Goal: Information Seeking & Learning: Find specific fact

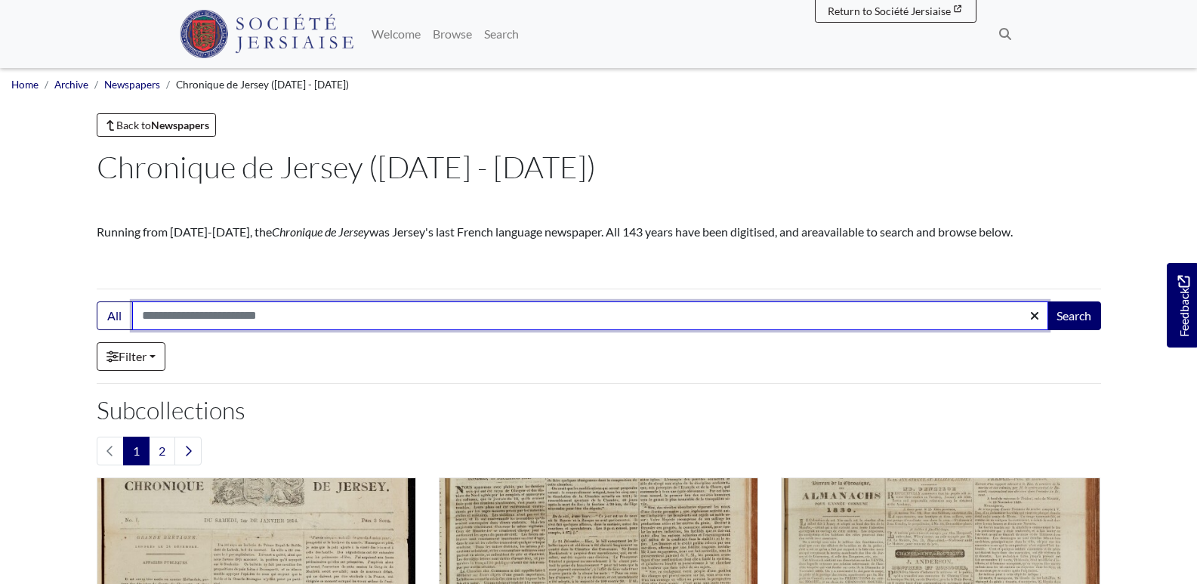
click at [272, 315] on input "Search:" at bounding box center [590, 315] width 916 height 29
type input "******"
click at [1047, 301] on button "Search" at bounding box center [1074, 315] width 54 height 29
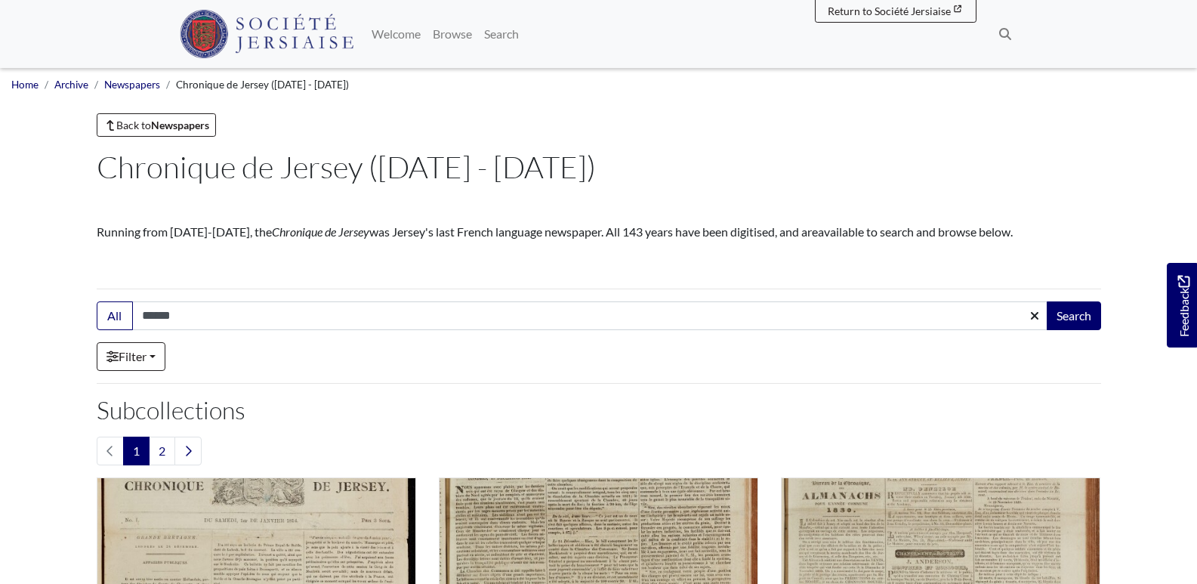
click at [950, 362] on div "Filter" at bounding box center [599, 356] width 1005 height 29
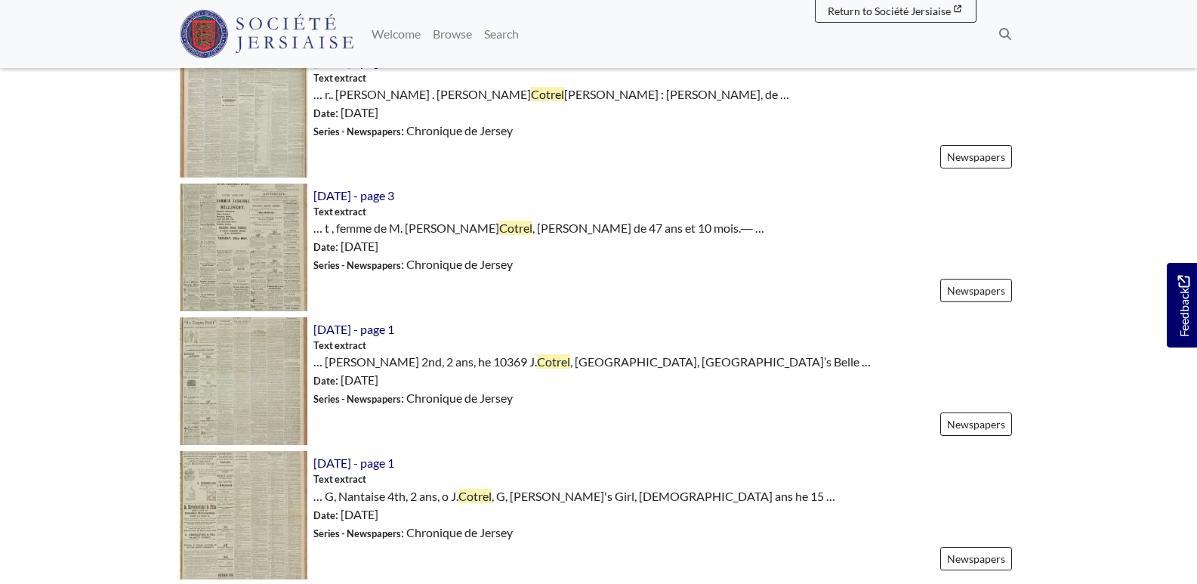
scroll to position [806, 0]
click at [250, 245] on img at bounding box center [244, 249] width 128 height 128
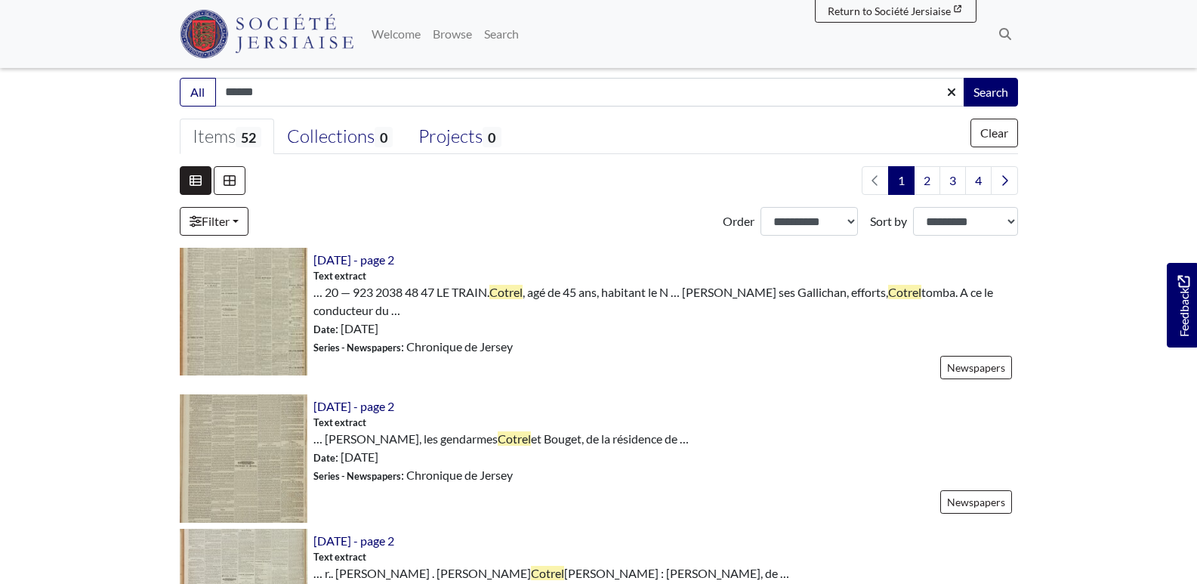
scroll to position [0, 0]
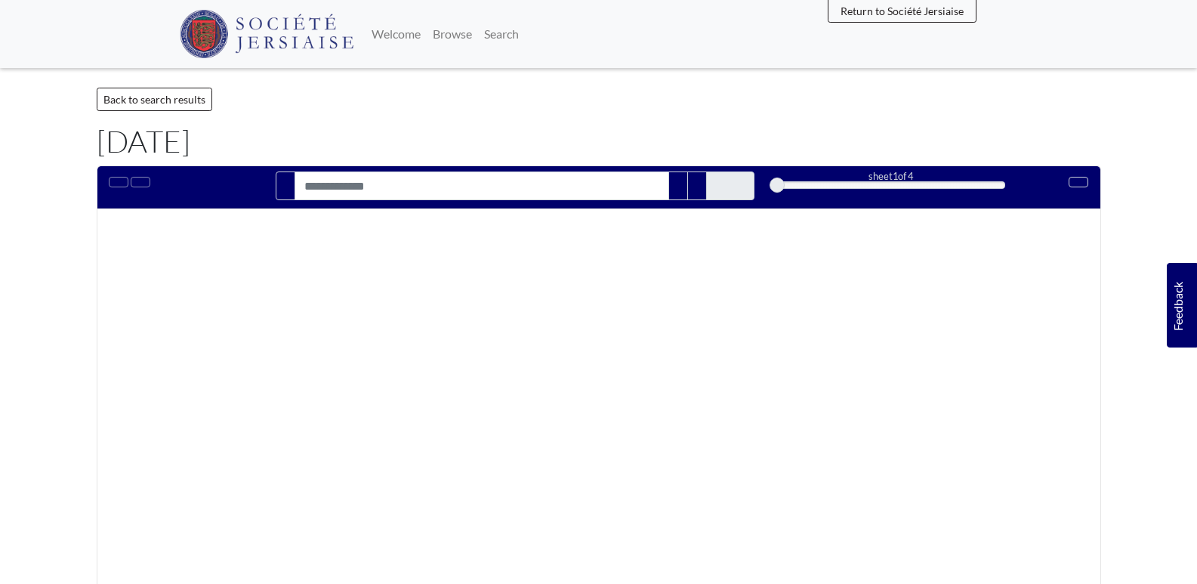
type input "******"
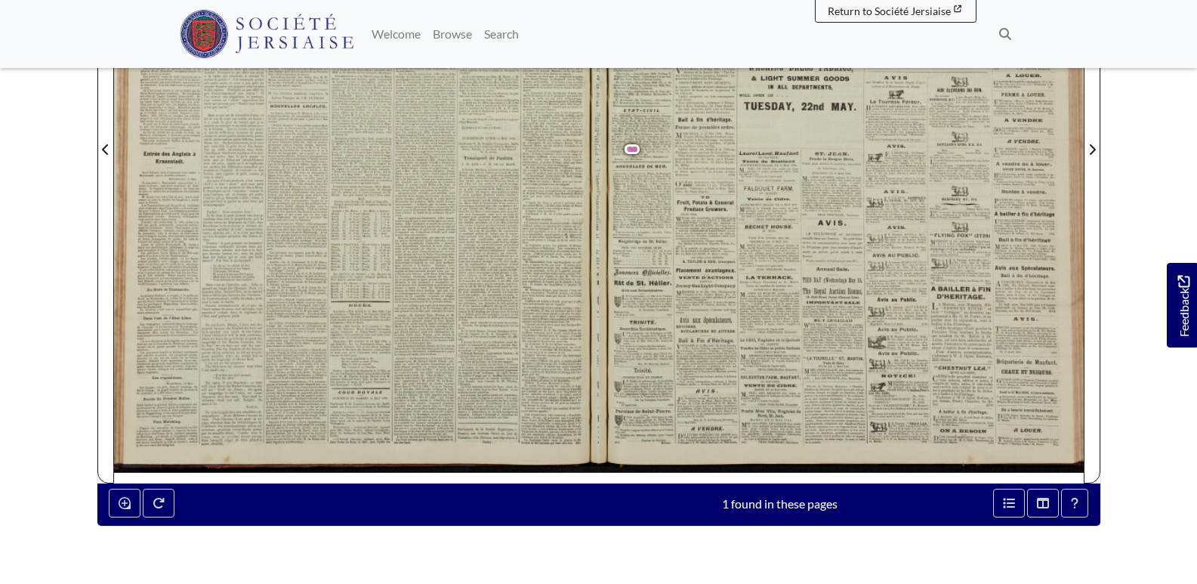
scroll to position [499, 0]
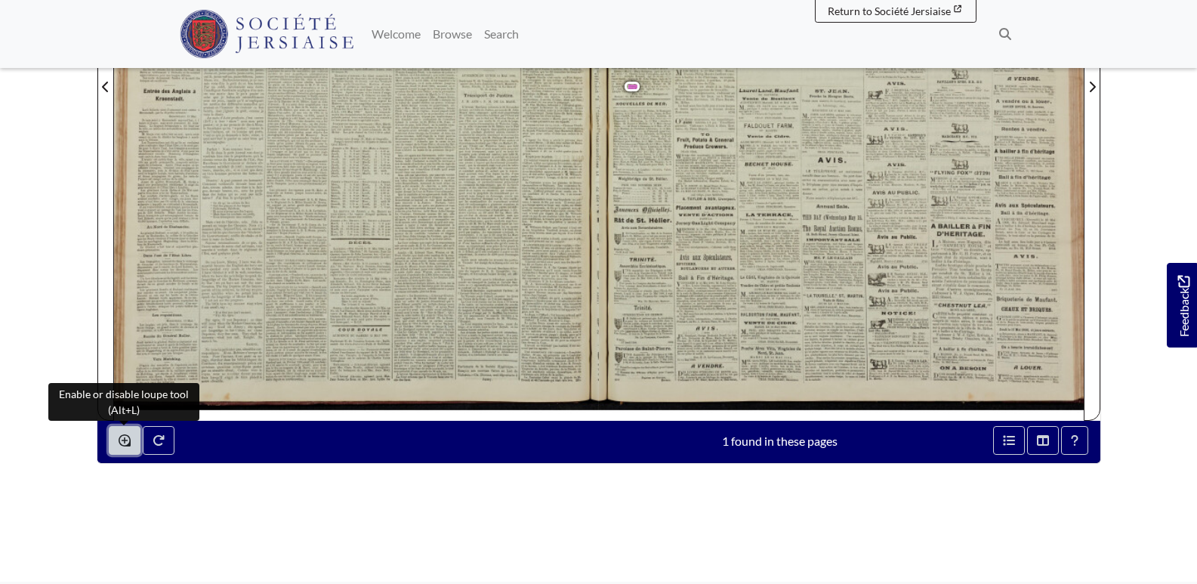
click at [122, 427] on button "Enable or disable loupe tool (Alt+L)" at bounding box center [125, 440] width 32 height 29
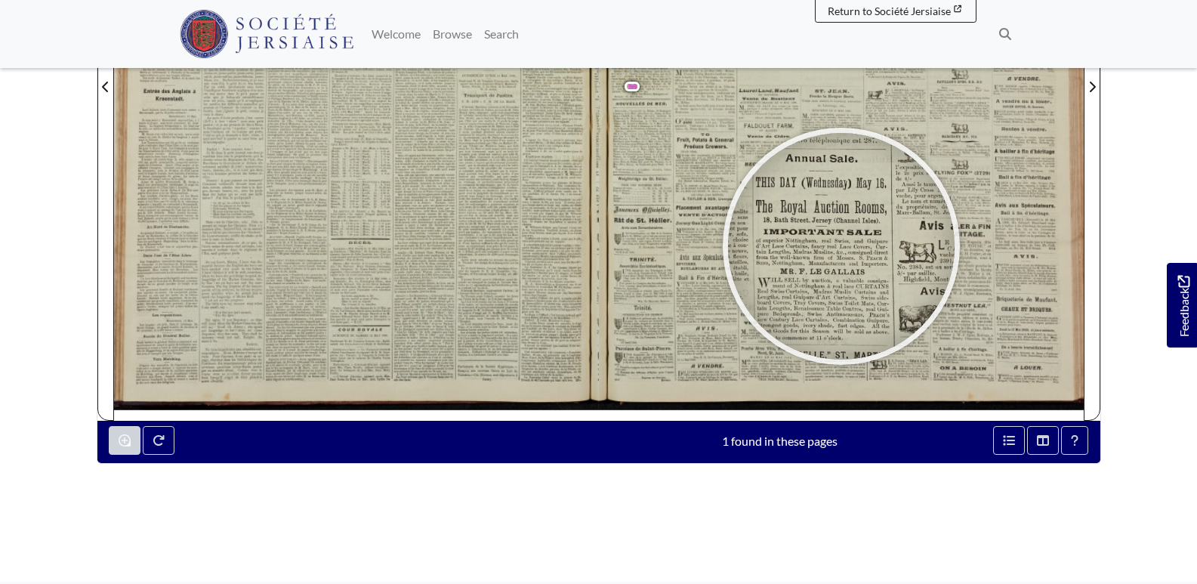
drag, startPoint x: 842, startPoint y: 246, endPoint x: 757, endPoint y: 343, distance: 128.5
click at [759, 342] on div at bounding box center [841, 246] width 227 height 227
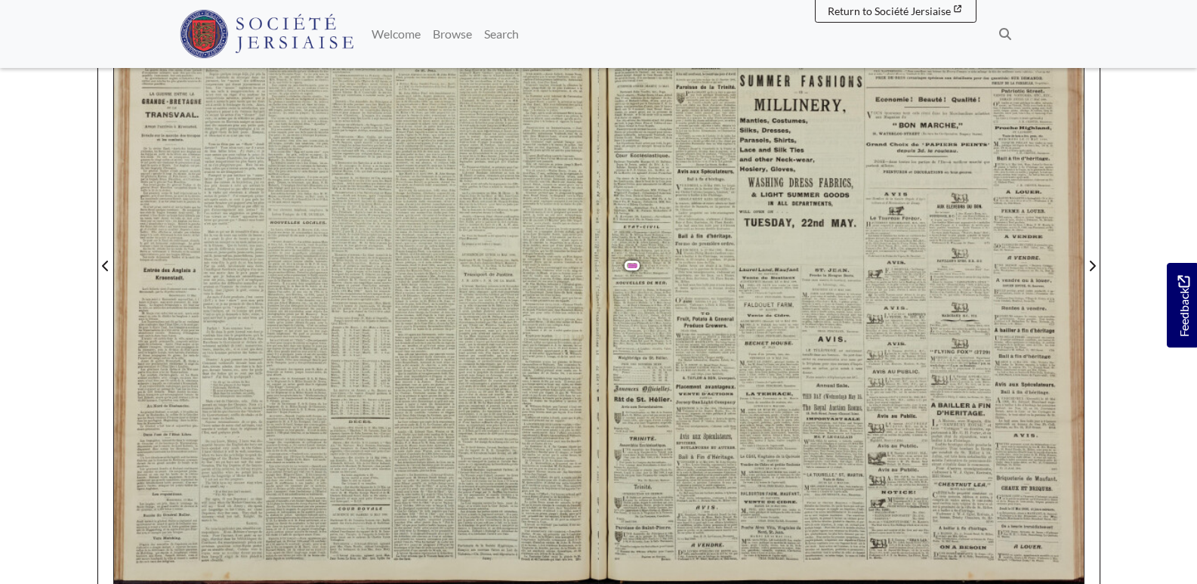
scroll to position [298, 0]
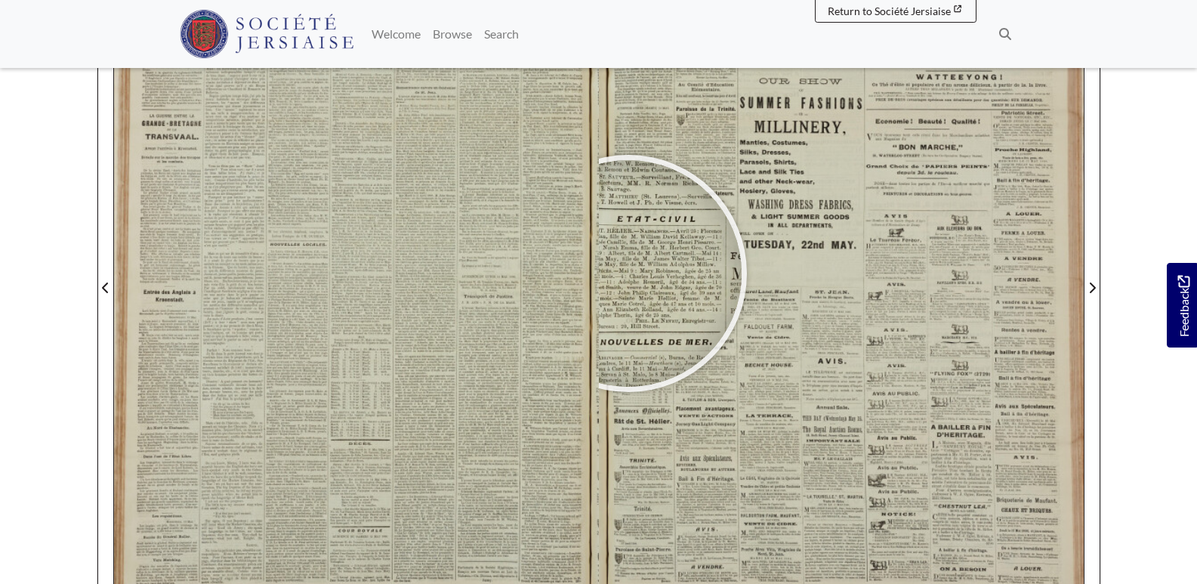
click at [628, 275] on div at bounding box center [628, 273] width 227 height 227
click at [628, 274] on div at bounding box center [627, 274] width 227 height 227
click at [628, 277] on div at bounding box center [627, 274] width 227 height 227
click at [627, 277] on div at bounding box center [627, 276] width 227 height 227
click at [633, 278] on div at bounding box center [633, 278] width 227 height 227
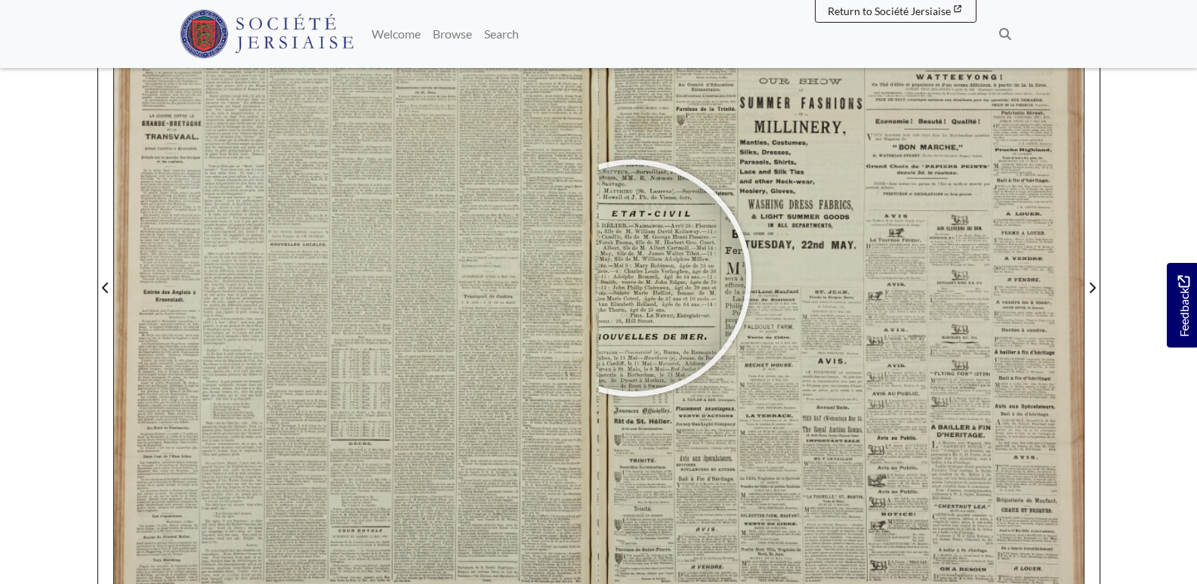
click at [633, 278] on div at bounding box center [633, 278] width 227 height 227
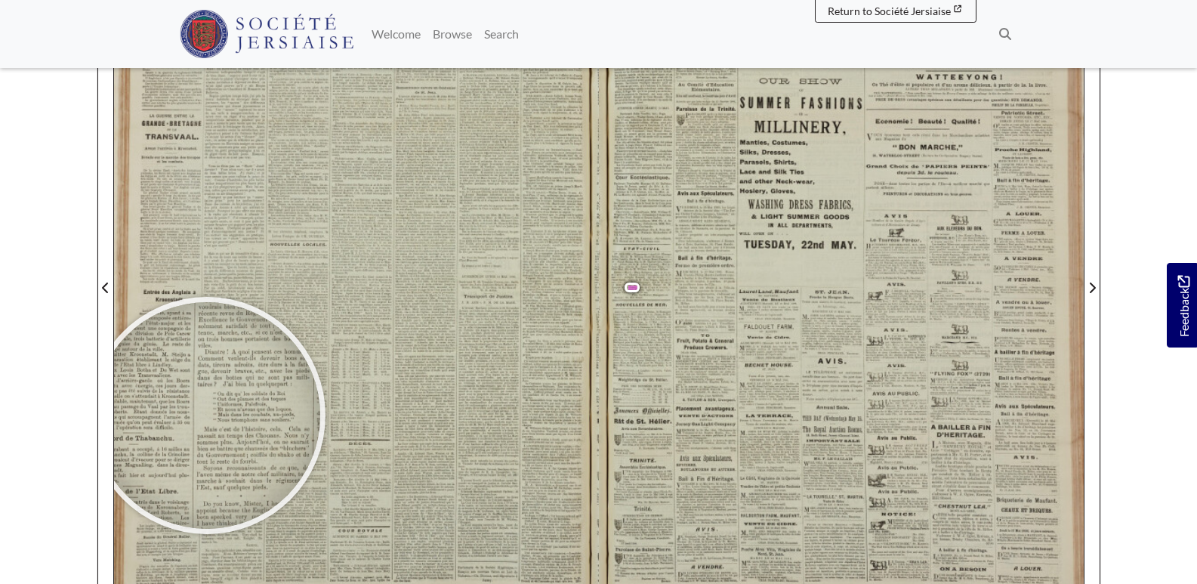
click at [21, 427] on body "Menu" at bounding box center [598, 344] width 1197 height 1285
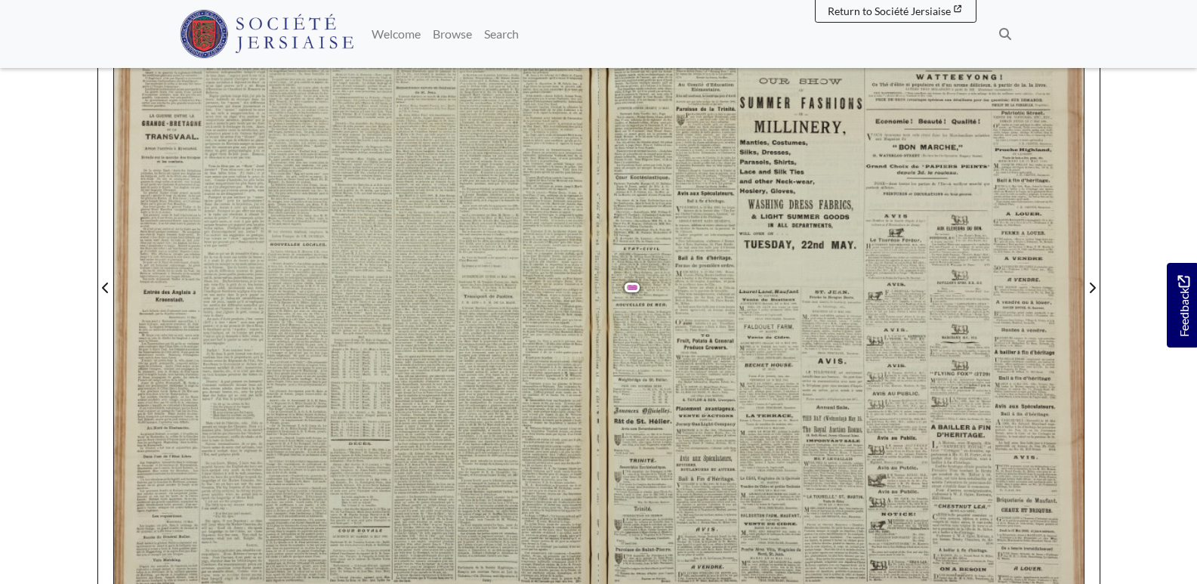
click at [1168, 468] on body "Menu" at bounding box center [598, 344] width 1197 height 1285
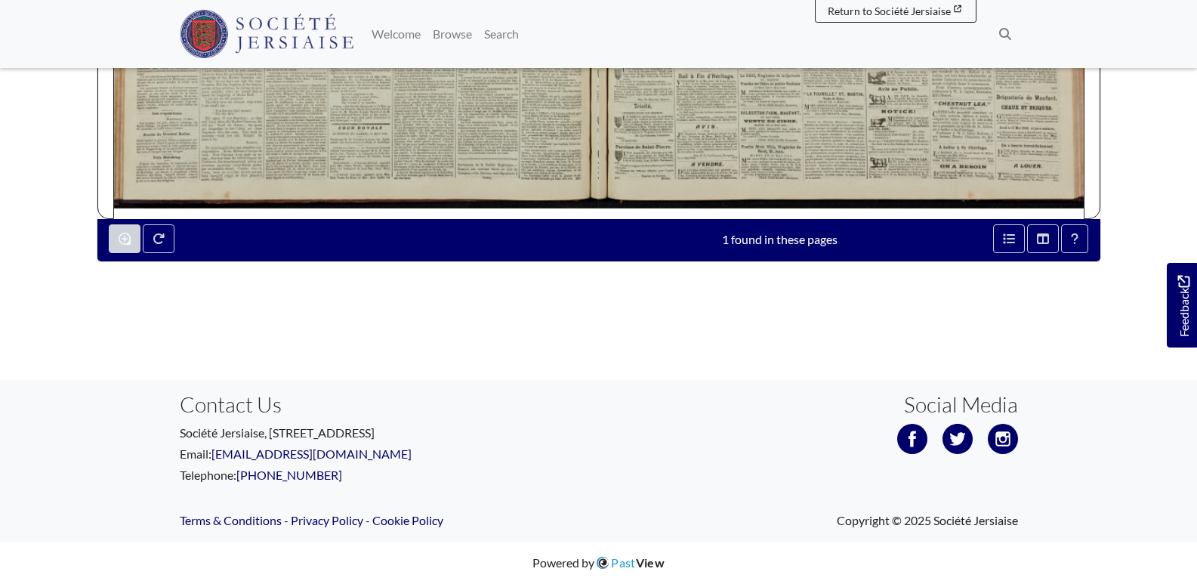
scroll to position [601, 0]
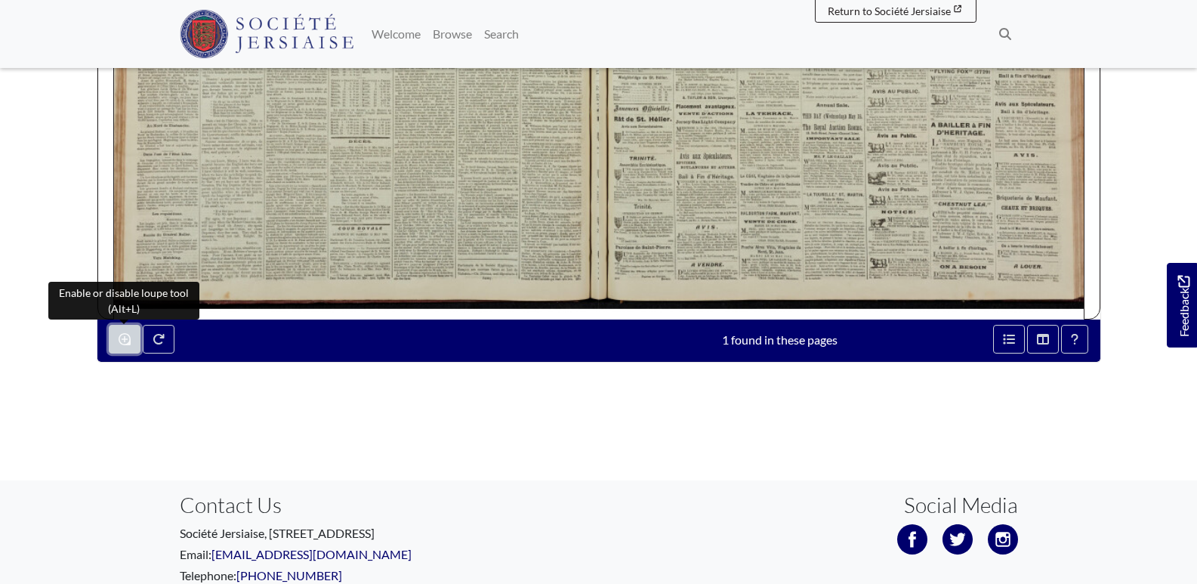
click at [113, 346] on button "Enable or disable loupe tool (Alt+L)" at bounding box center [125, 339] width 32 height 29
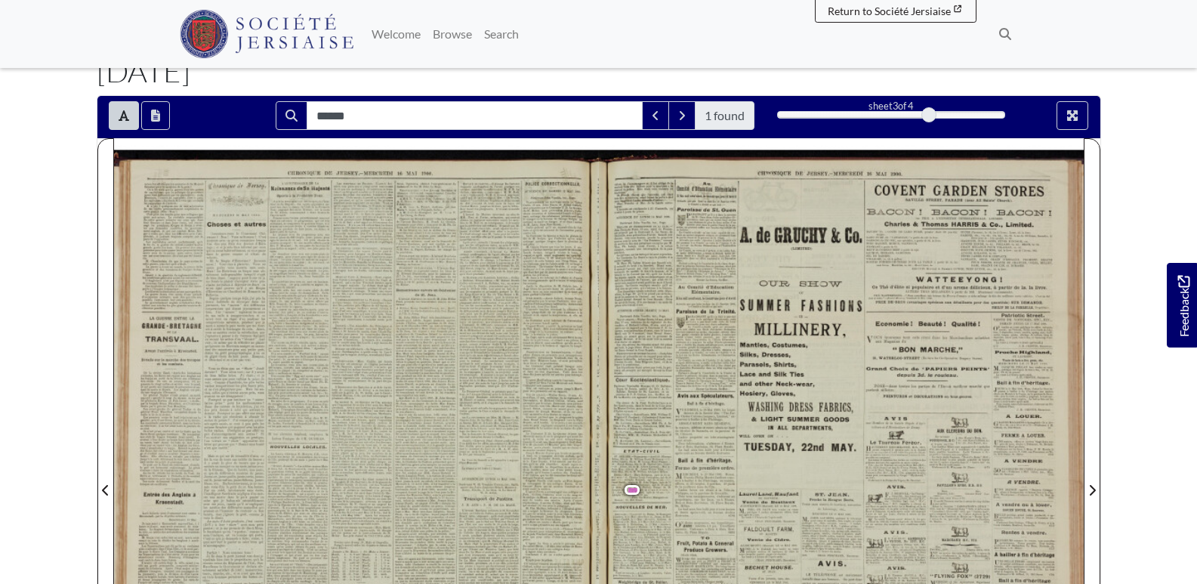
scroll to position [0, 0]
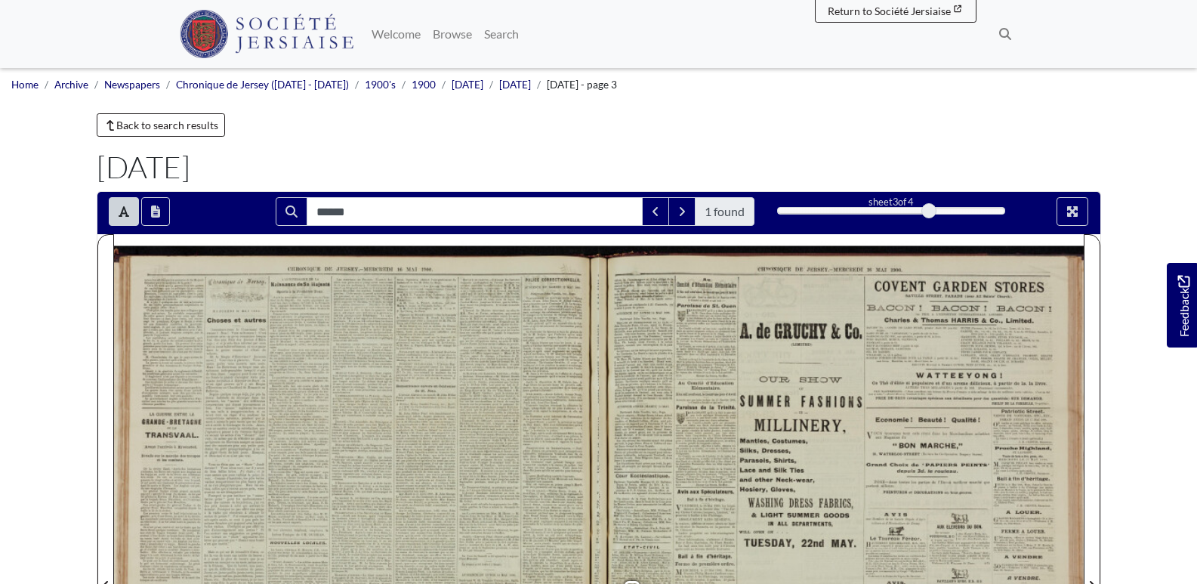
click at [944, 217] on div "3" at bounding box center [891, 210] width 228 height 15
click at [967, 209] on div at bounding box center [967, 211] width 76 height 6
click at [965, 213] on div at bounding box center [967, 211] width 76 height 6
drag, startPoint x: 931, startPoint y: 208, endPoint x: 993, endPoint y: 207, distance: 62.7
click at [937, 210] on div at bounding box center [929, 210] width 15 height 15
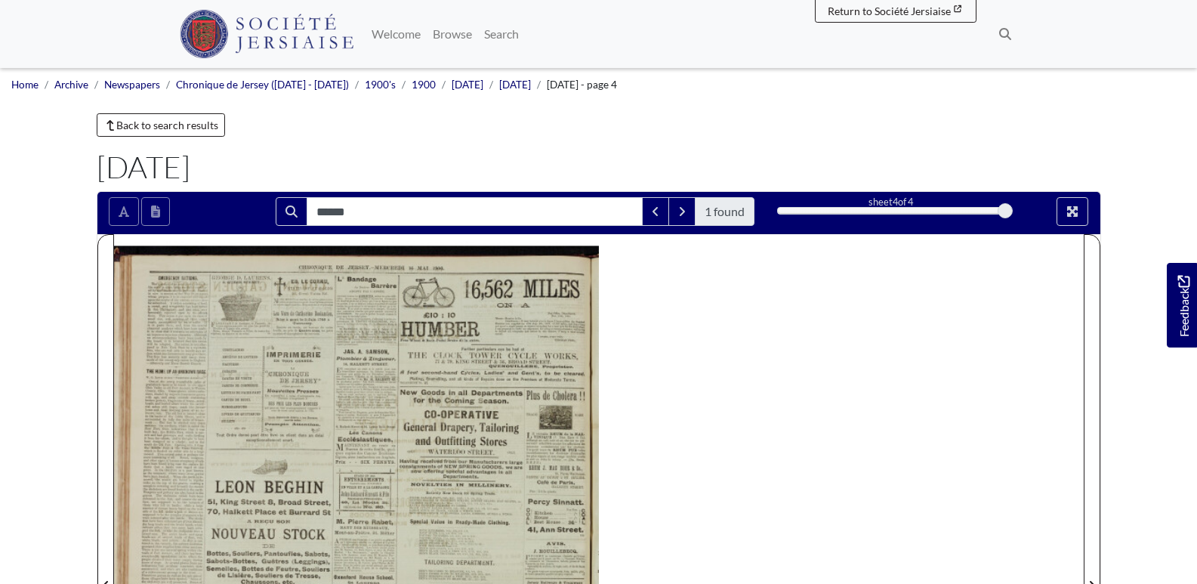
click at [993, 207] on div at bounding box center [891, 211] width 228 height 8
drag, startPoint x: 913, startPoint y: 210, endPoint x: 936, endPoint y: 208, distance: 22.8
click at [914, 210] on div at bounding box center [891, 211] width 227 height 6
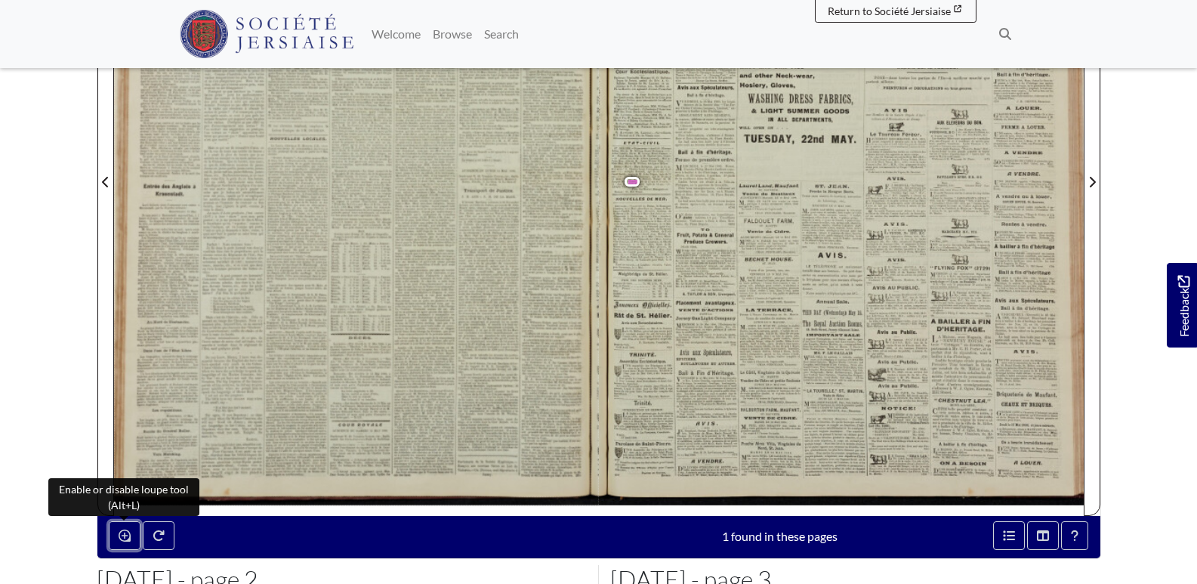
scroll to position [504, 0]
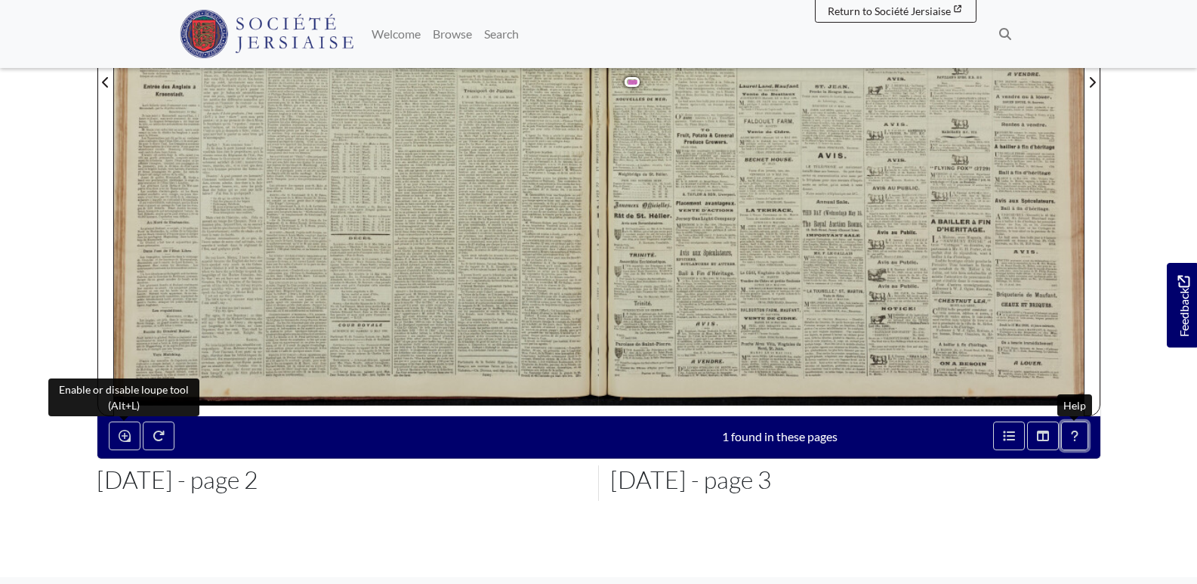
click at [1077, 437] on icon "Help" at bounding box center [1075, 436] width 8 height 12
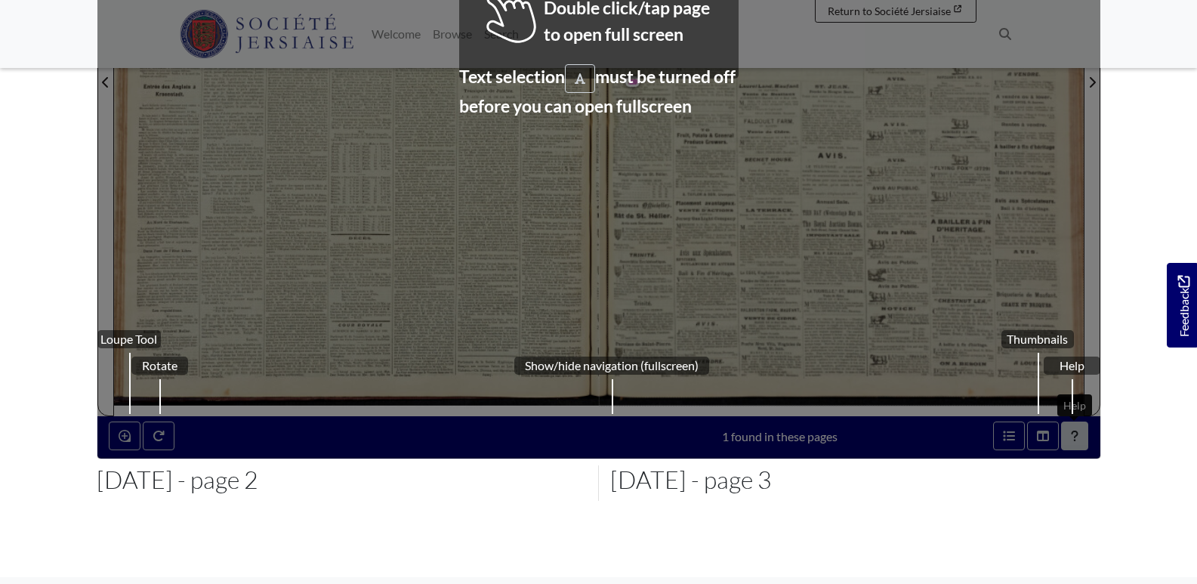
click at [1042, 434] on div "Thumbnails" at bounding box center [1038, 394] width 73 height 128
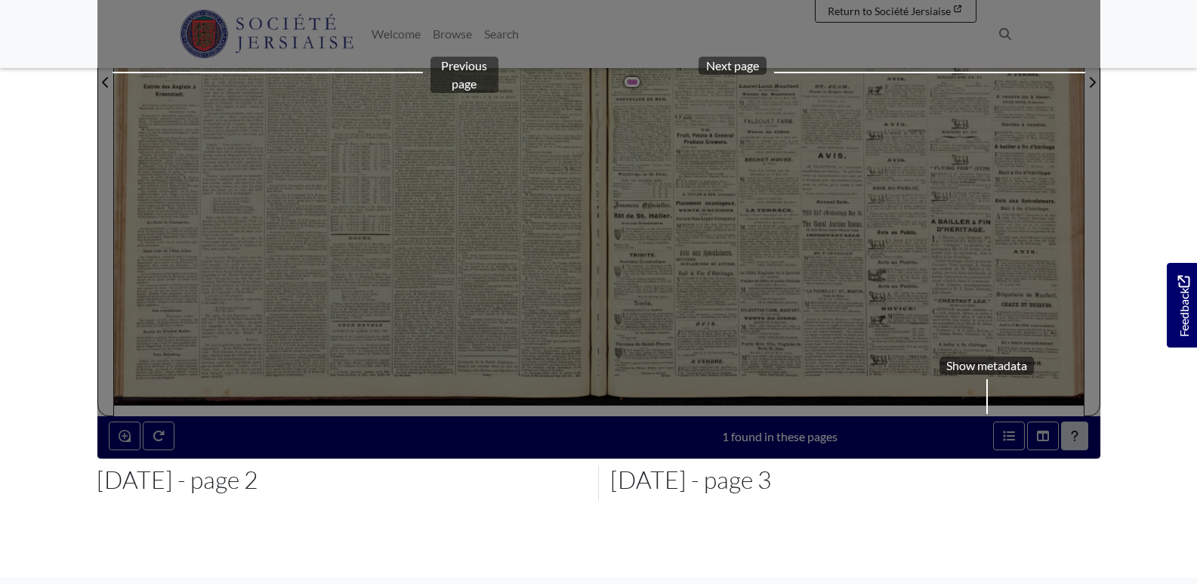
click at [1042, 434] on div "Select page Show metadata Previous page Next page" at bounding box center [598, 73] width 1003 height 771
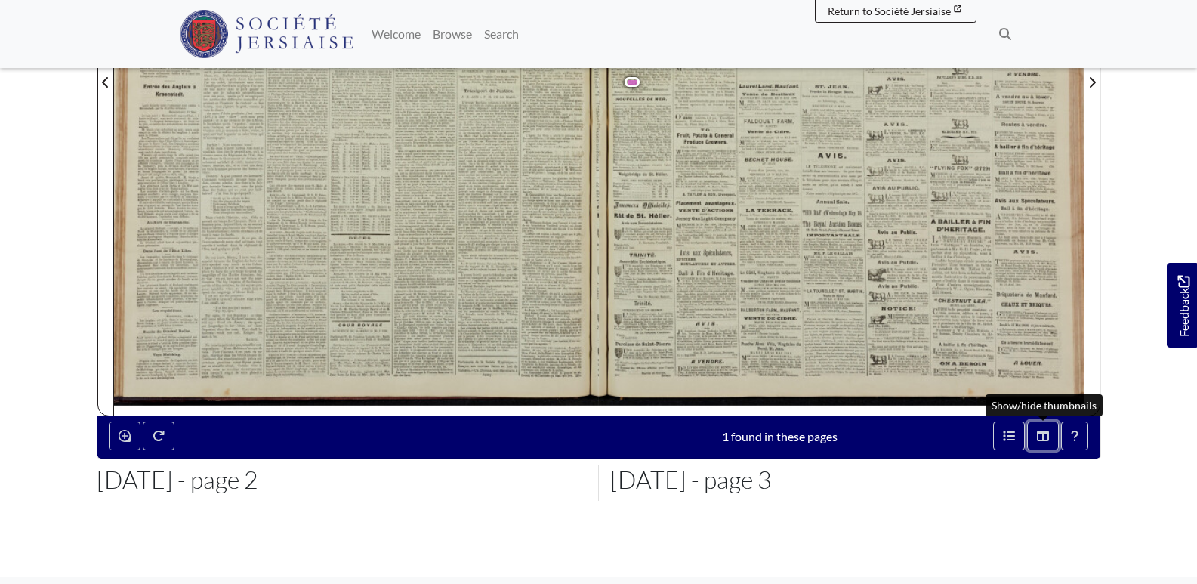
click at [1042, 434] on icon "Thumbnails" at bounding box center [1043, 436] width 12 height 12
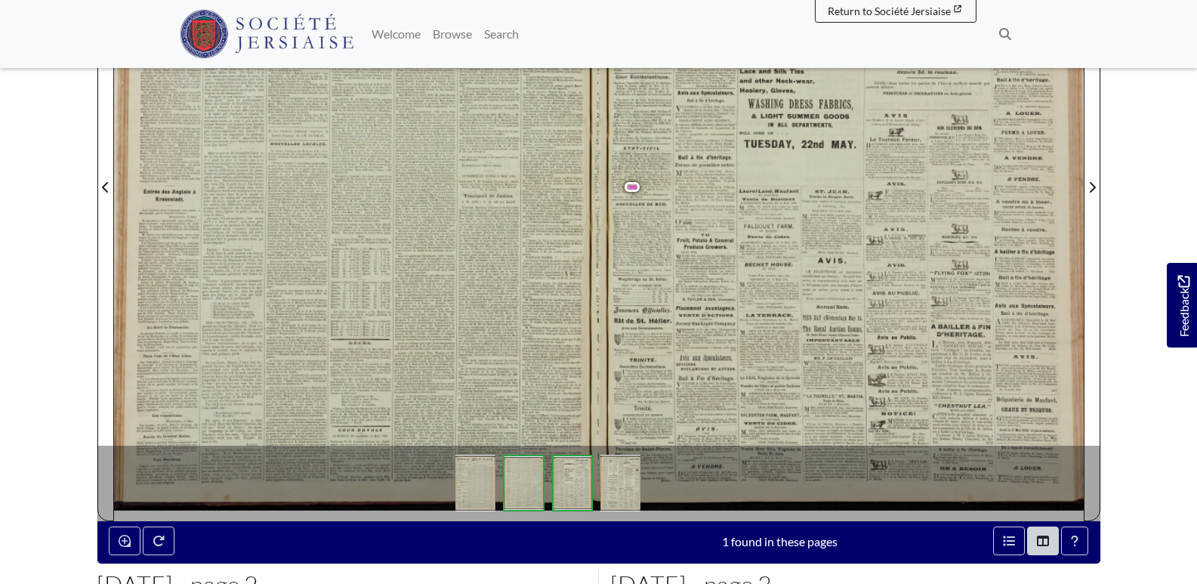
scroll to position [0, 0]
